Goal: Task Accomplishment & Management: Complete application form

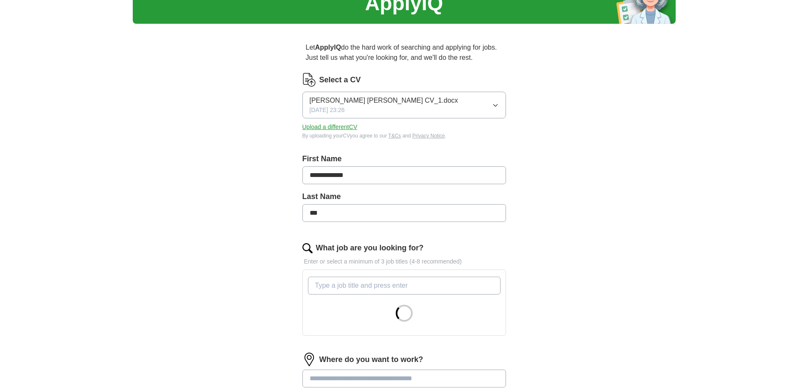
scroll to position [42, 0]
click at [394, 109] on div "[PERSON_NAME] [PERSON_NAME] CV_1.docx [DATE] 23:26" at bounding box center [383, 105] width 148 height 19
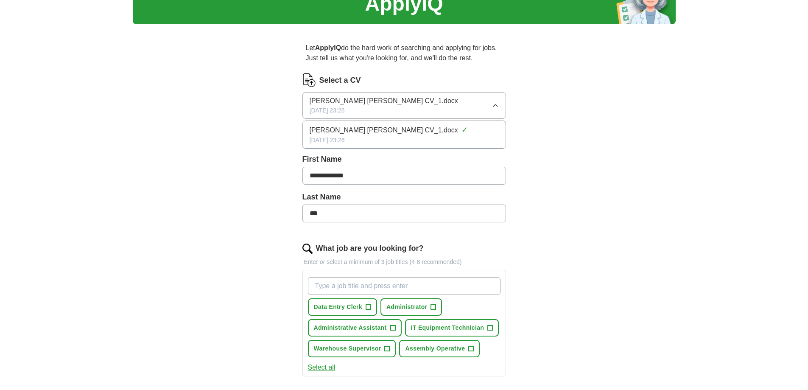
click at [378, 136] on div "[DATE] 23:26" at bounding box center [403, 140] width 189 height 9
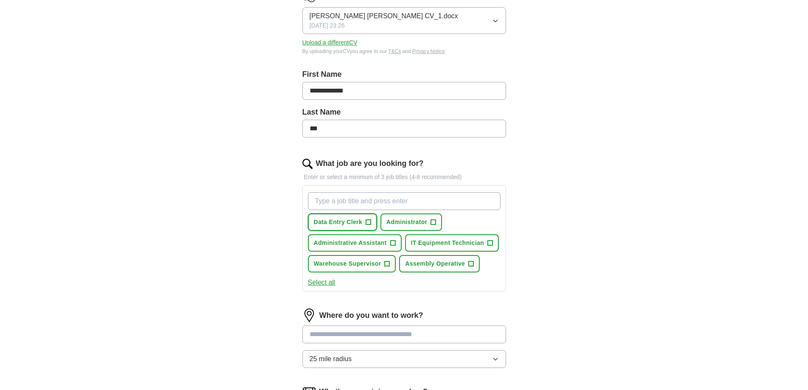
click at [366, 221] on span "+" at bounding box center [368, 222] width 5 height 7
click at [395, 242] on span "+" at bounding box center [392, 243] width 5 height 7
click at [435, 219] on span "+" at bounding box center [433, 222] width 5 height 7
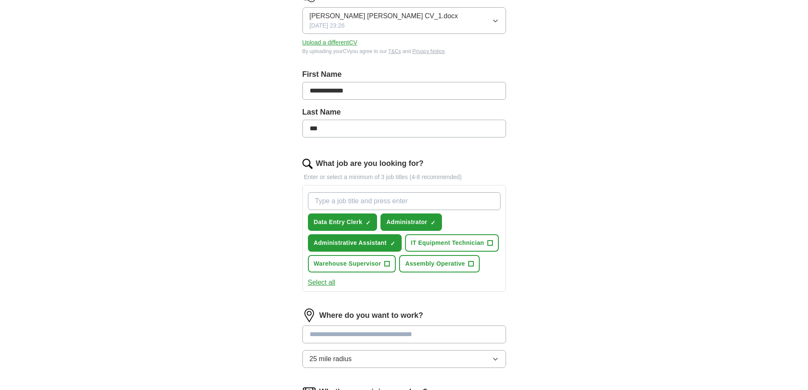
click at [323, 284] on button "Select all" at bounding box center [322, 282] width 28 height 10
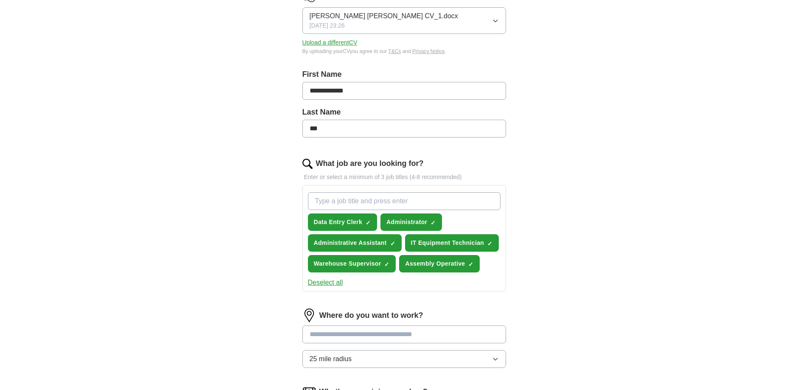
click at [323, 284] on button "Deselect all" at bounding box center [325, 282] width 35 height 10
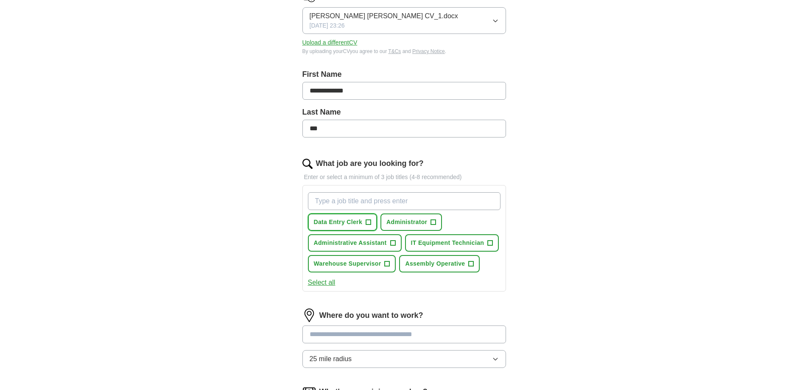
click at [361, 217] on span "Data Entry Clerk" at bounding box center [338, 221] width 49 height 9
click at [385, 243] on span "Administrative Assistant" at bounding box center [350, 242] width 73 height 9
click at [404, 228] on button "Administrator +" at bounding box center [410, 221] width 61 height 17
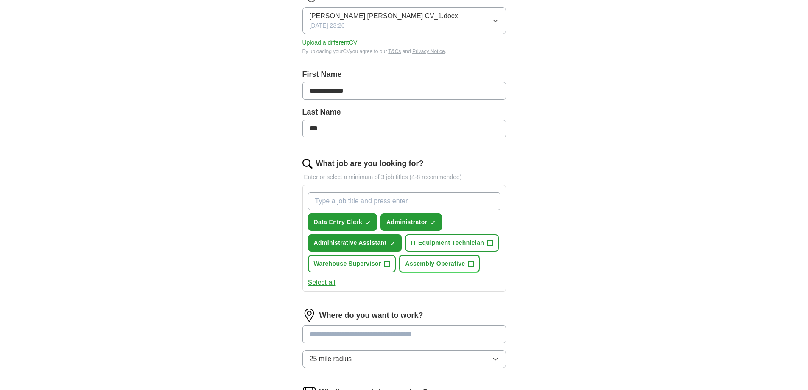
drag, startPoint x: 415, startPoint y: 259, endPoint x: 412, endPoint y: 255, distance: 4.8
click at [415, 259] on span "Assembly Operative" at bounding box center [435, 263] width 60 height 9
click at [389, 204] on input "What job are you looking for?" at bounding box center [404, 201] width 192 height 18
type input "warehouse operative"
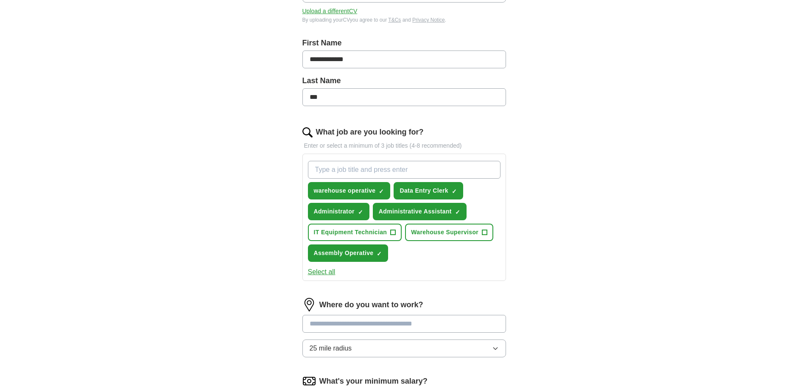
scroll to position [212, 0]
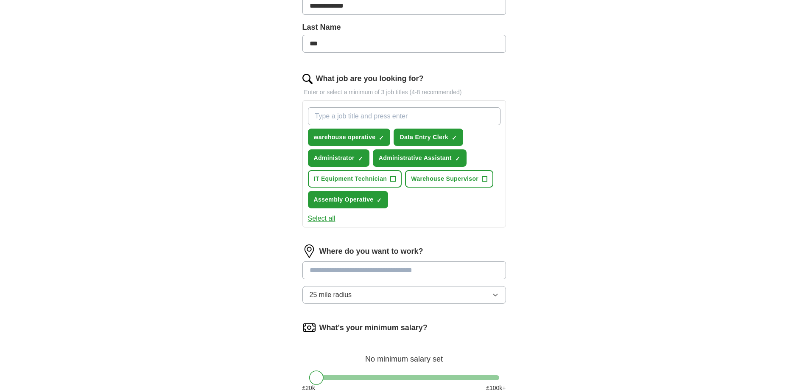
click at [393, 271] on input at bounding box center [403, 270] width 203 height 18
click at [484, 295] on div "Where do you want to work? ******* 25 mile radius" at bounding box center [403, 277] width 203 height 66
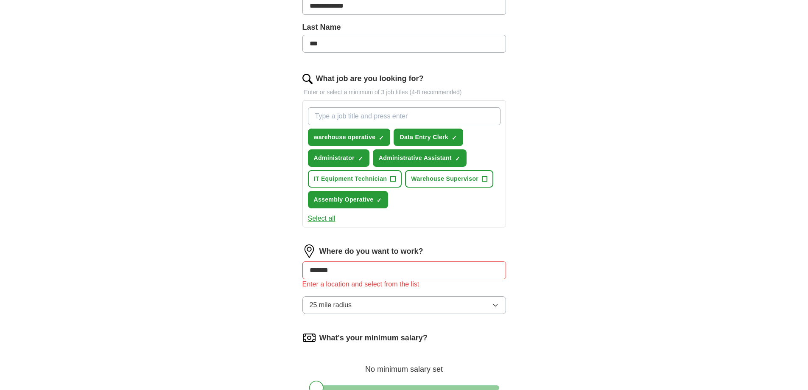
click at [473, 268] on input "*******" at bounding box center [403, 270] width 203 height 18
drag, startPoint x: 473, startPoint y: 268, endPoint x: 268, endPoint y: 278, distance: 205.4
click at [268, 278] on div "**********" at bounding box center [403, 162] width 271 height 602
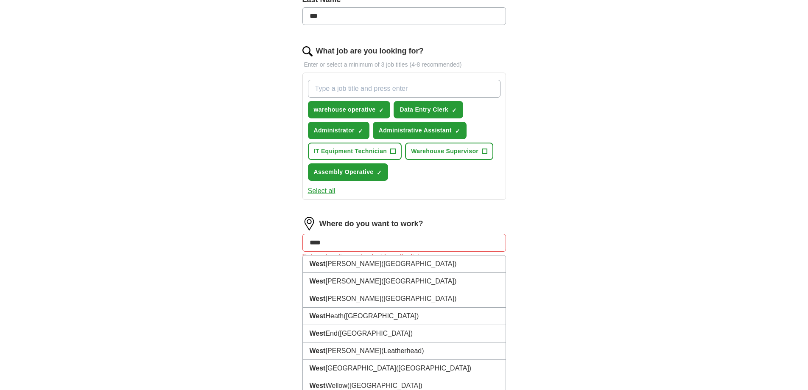
scroll to position [254, 0]
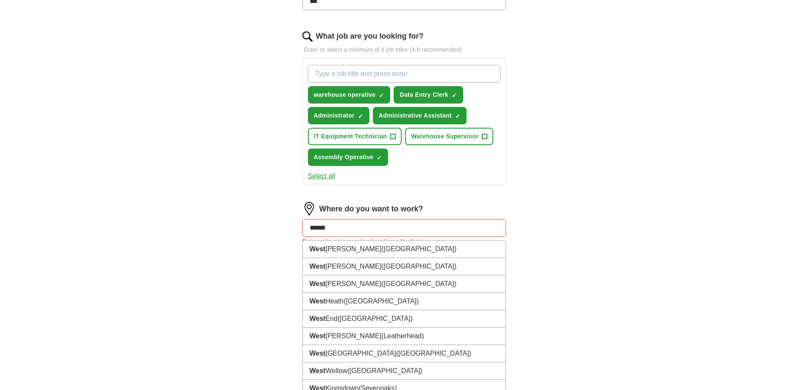
type input "*******"
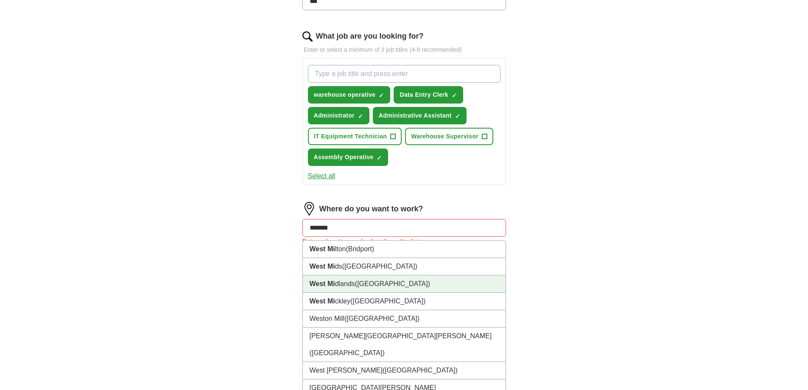
click at [329, 281] on strong "West Mi" at bounding box center [321, 283] width 25 height 7
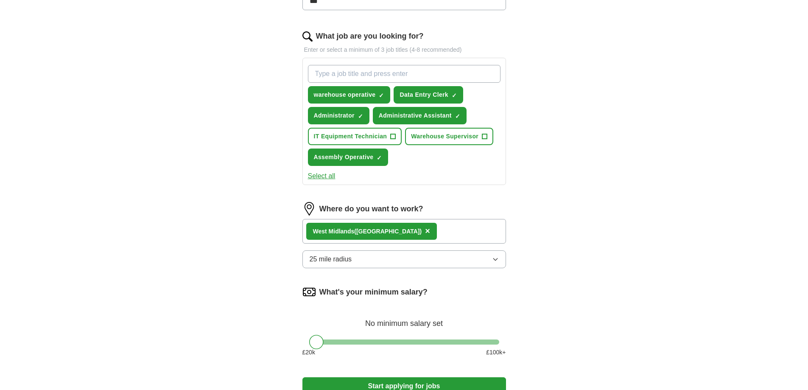
click at [341, 261] on span "25 mile radius" at bounding box center [330, 259] width 42 height 10
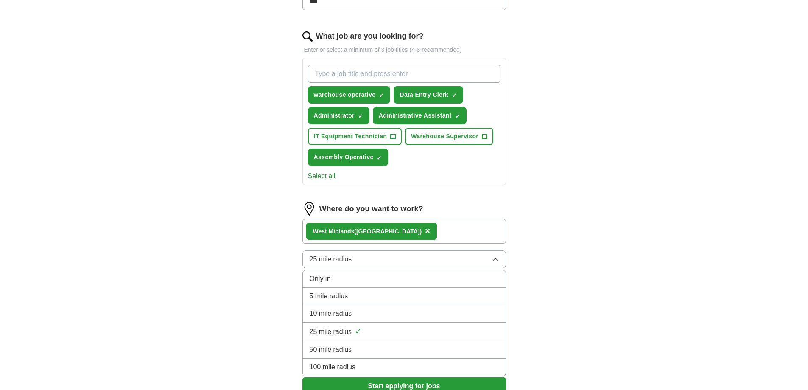
click at [196, 297] on div "**********" at bounding box center [404, 95] width 543 height 646
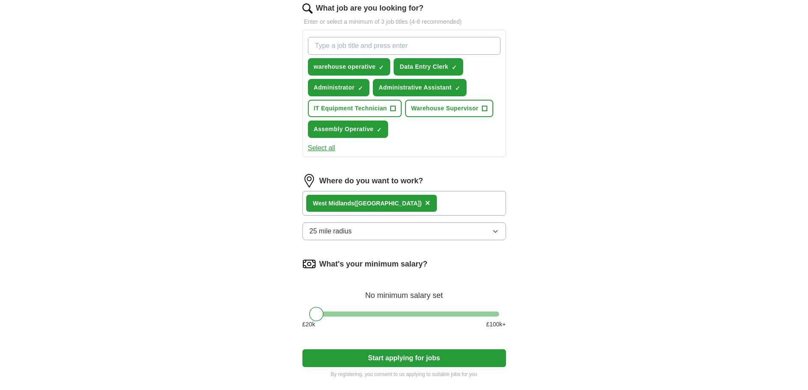
scroll to position [297, 0]
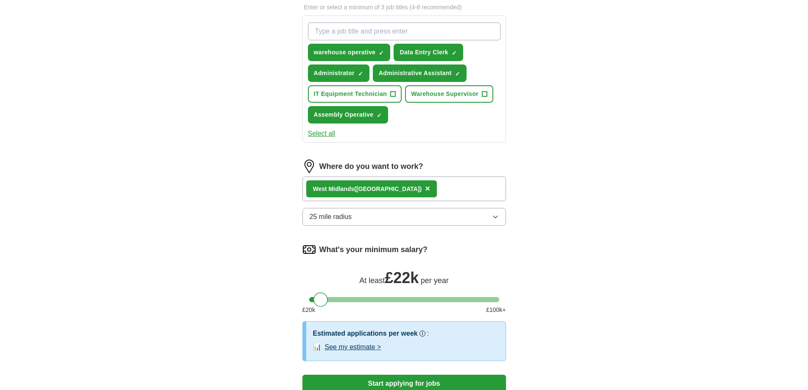
drag, startPoint x: 316, startPoint y: 301, endPoint x: 320, endPoint y: 302, distance: 4.7
click at [320, 302] on div at bounding box center [320, 299] width 14 height 14
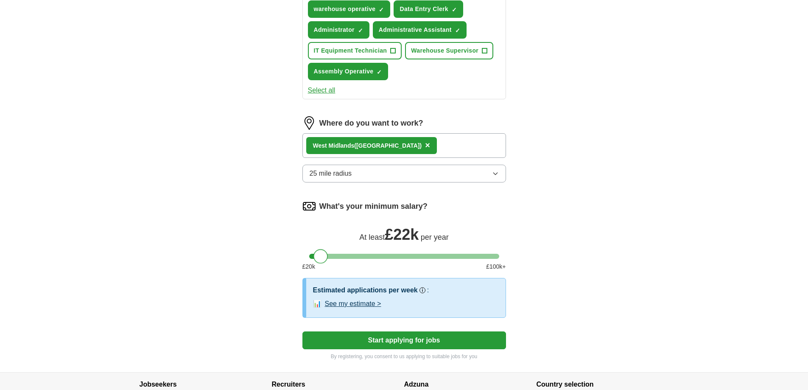
scroll to position [382, 0]
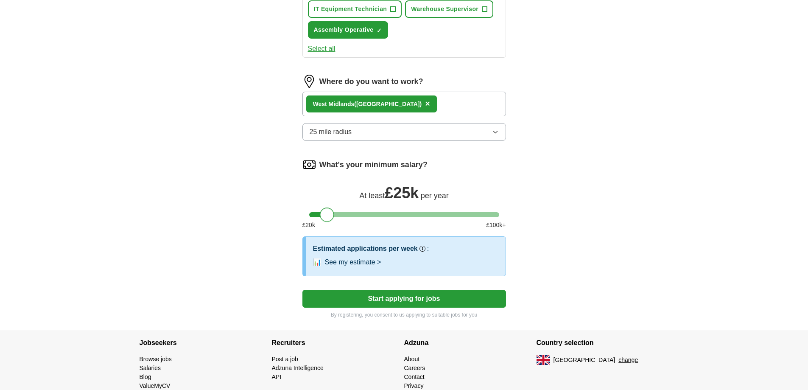
drag, startPoint x: 325, startPoint y: 214, endPoint x: 331, endPoint y: 216, distance: 6.5
click at [331, 216] on div at bounding box center [327, 214] width 14 height 14
click at [340, 260] on button "See my estimate >" at bounding box center [353, 262] width 56 height 10
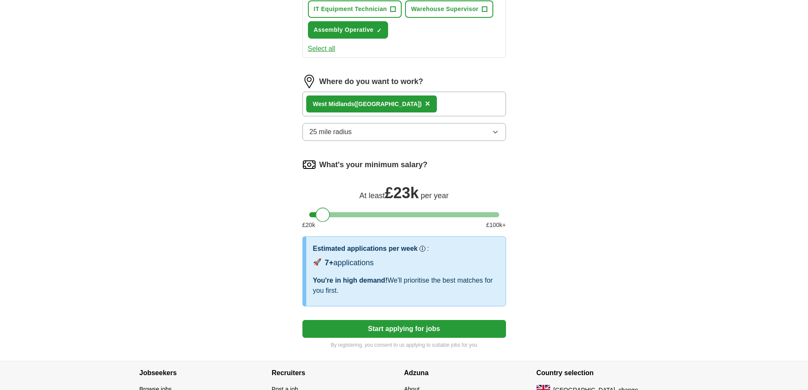
click at [321, 213] on div at bounding box center [322, 214] width 14 height 14
drag, startPoint x: 321, startPoint y: 213, endPoint x: 314, endPoint y: 215, distance: 7.8
click at [314, 215] on div at bounding box center [316, 214] width 14 height 14
drag, startPoint x: 314, startPoint y: 215, endPoint x: 309, endPoint y: 216, distance: 4.7
click at [309, 216] on div at bounding box center [316, 214] width 14 height 14
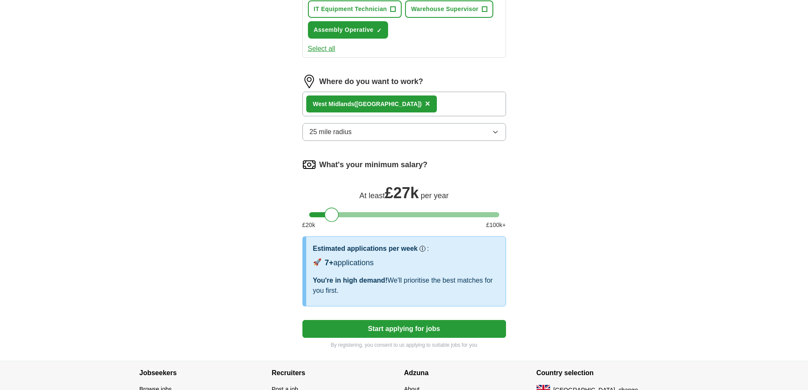
drag, startPoint x: 315, startPoint y: 216, endPoint x: 331, endPoint y: 216, distance: 15.3
click at [331, 216] on div at bounding box center [331, 214] width 14 height 14
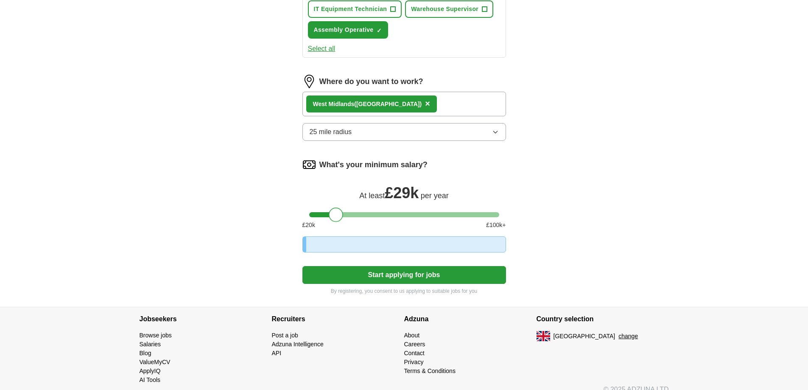
drag, startPoint x: 331, startPoint y: 216, endPoint x: 336, endPoint y: 217, distance: 5.2
click at [336, 217] on div at bounding box center [336, 214] width 14 height 14
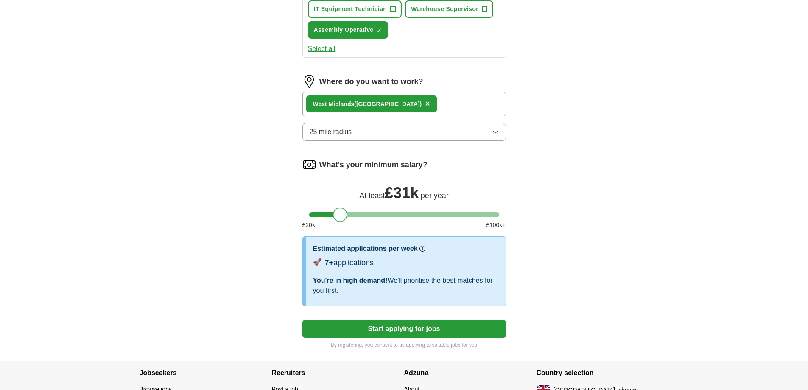
click at [340, 217] on div at bounding box center [340, 214] width 14 height 14
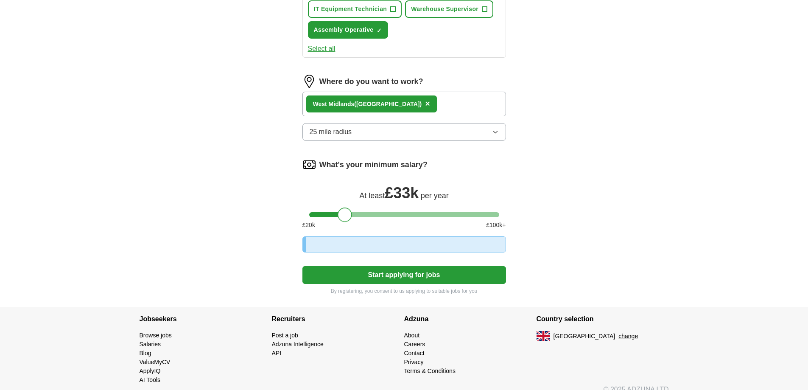
drag, startPoint x: 340, startPoint y: 217, endPoint x: 350, endPoint y: 217, distance: 9.7
click at [350, 217] on div at bounding box center [344, 214] width 14 height 14
drag, startPoint x: 350, startPoint y: 217, endPoint x: 356, endPoint y: 216, distance: 6.4
click at [356, 216] on div at bounding box center [355, 214] width 14 height 14
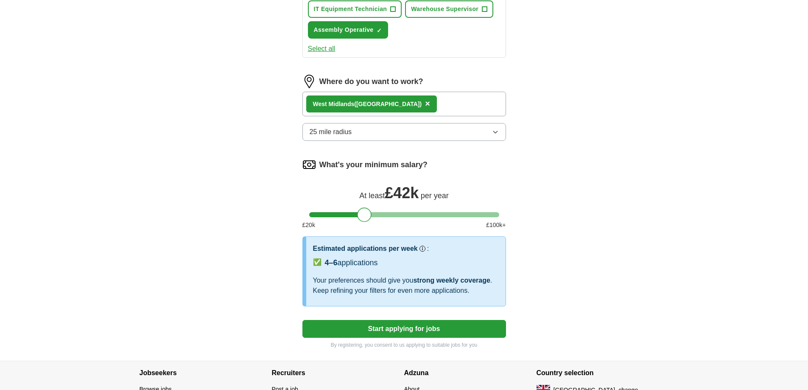
drag, startPoint x: 356, startPoint y: 216, endPoint x: 364, endPoint y: 216, distance: 8.1
click at [364, 216] on div at bounding box center [364, 214] width 14 height 14
drag, startPoint x: 365, startPoint y: 215, endPoint x: 373, endPoint y: 214, distance: 8.9
click at [373, 214] on div at bounding box center [373, 214] width 14 height 14
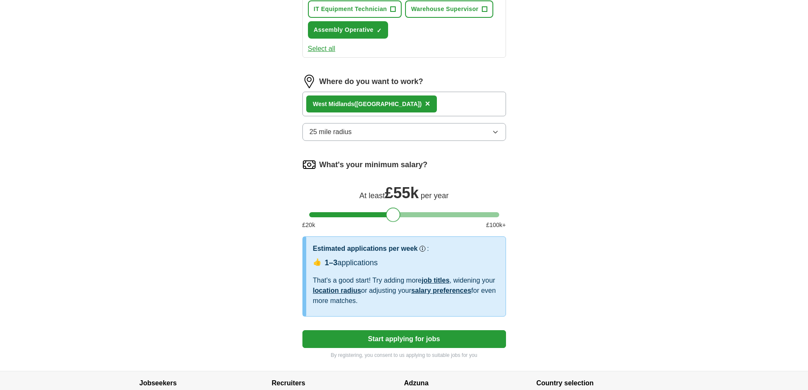
drag, startPoint x: 375, startPoint y: 214, endPoint x: 397, endPoint y: 214, distance: 21.6
click at [397, 214] on div at bounding box center [393, 214] width 14 height 14
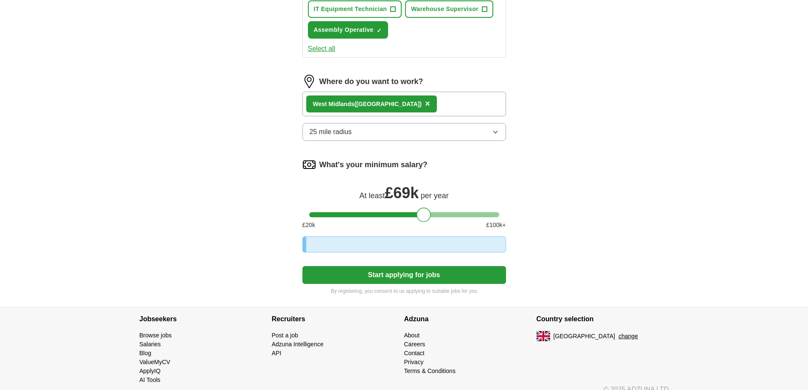
drag, startPoint x: 397, startPoint y: 214, endPoint x: 427, endPoint y: 209, distance: 30.5
click at [427, 209] on div at bounding box center [423, 214] width 14 height 14
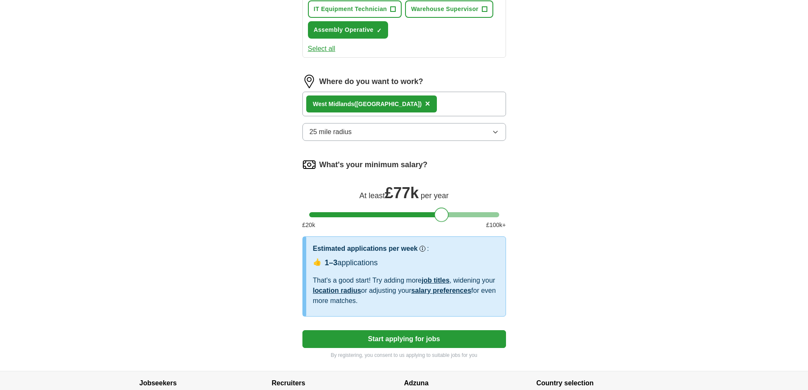
drag, startPoint x: 426, startPoint y: 209, endPoint x: 442, endPoint y: 209, distance: 15.7
click at [442, 209] on div at bounding box center [441, 214] width 14 height 14
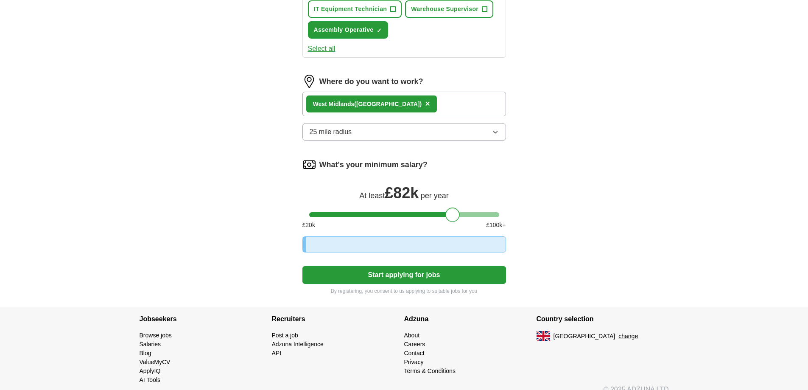
drag, startPoint x: 442, startPoint y: 209, endPoint x: 465, endPoint y: 211, distance: 23.0
click at [460, 211] on div at bounding box center [452, 214] width 14 height 14
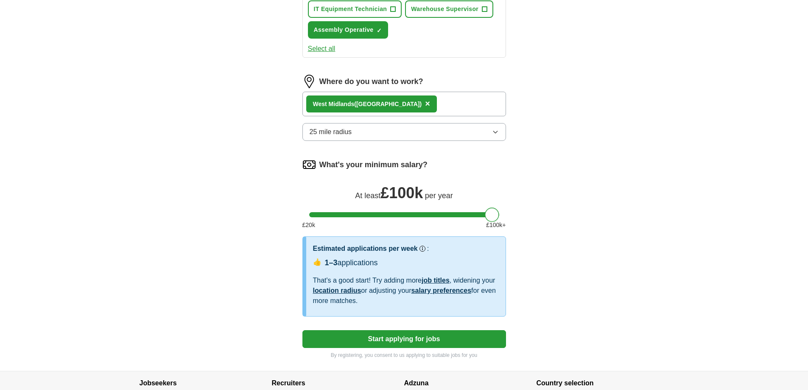
drag, startPoint x: 465, startPoint y: 211, endPoint x: 500, endPoint y: 212, distance: 35.6
click at [500, 212] on div at bounding box center [403, 214] width 203 height 5
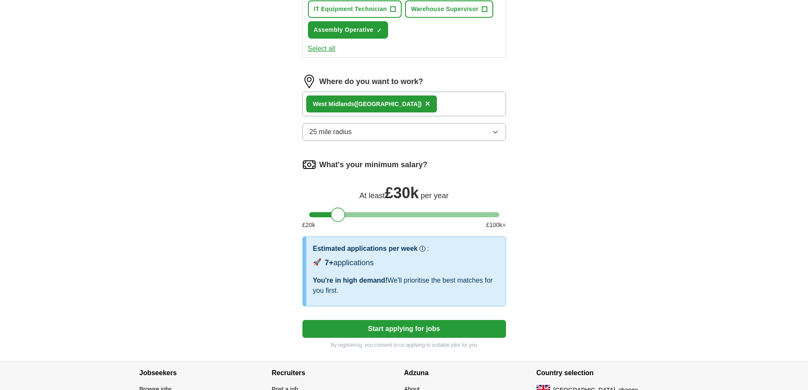
drag, startPoint x: 493, startPoint y: 212, endPoint x: 339, endPoint y: 212, distance: 154.3
click at [339, 212] on div at bounding box center [338, 214] width 14 height 14
